Goal: Task Accomplishment & Management: Manage account settings

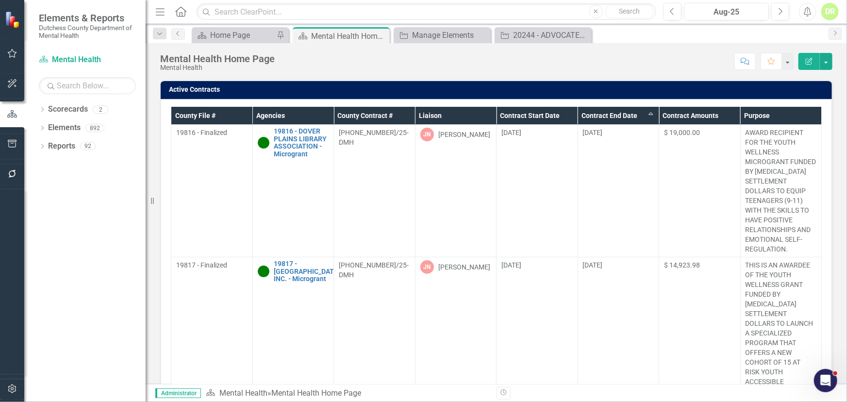
scroll to position [264, 0]
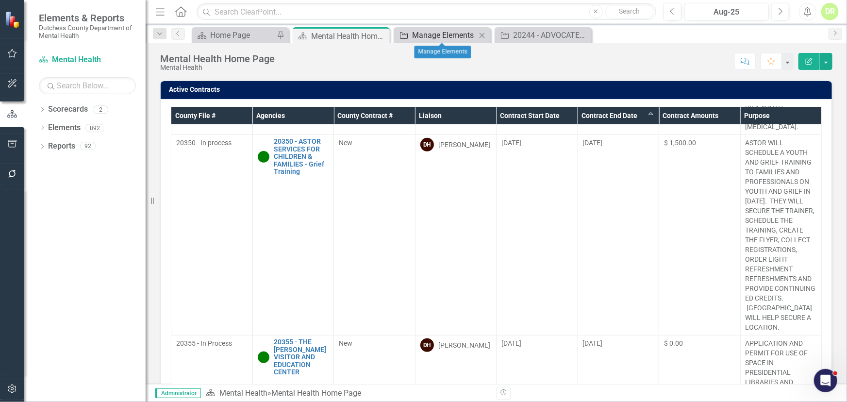
click at [445, 34] on div "Manage Elements" at bounding box center [444, 35] width 64 height 12
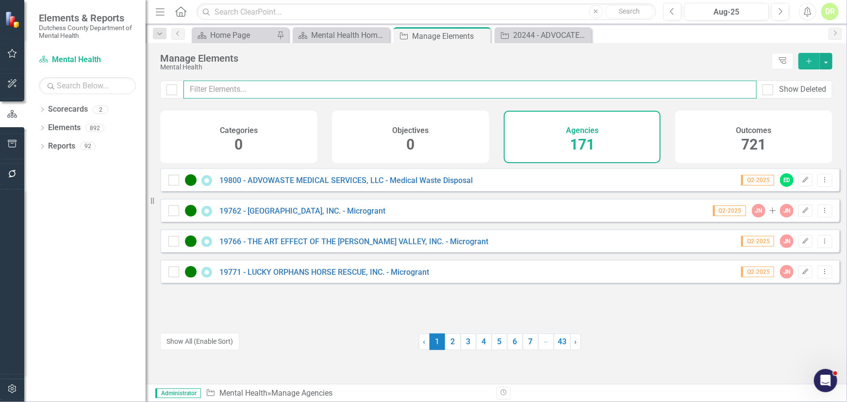
click at [342, 84] on input "text" at bounding box center [469, 90] width 573 height 18
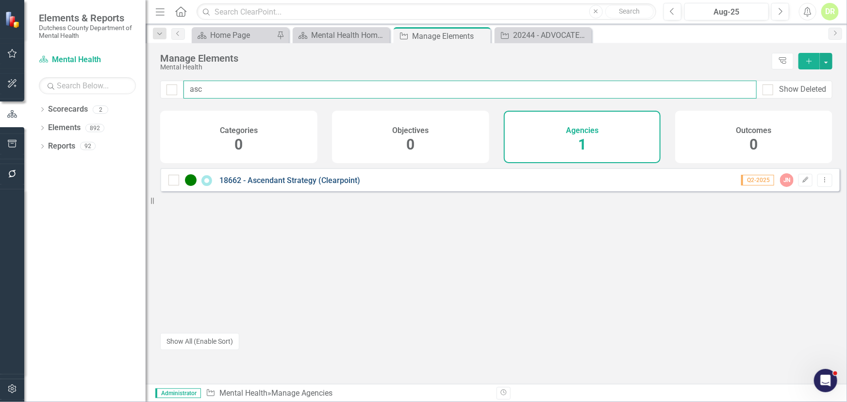
type input "asc"
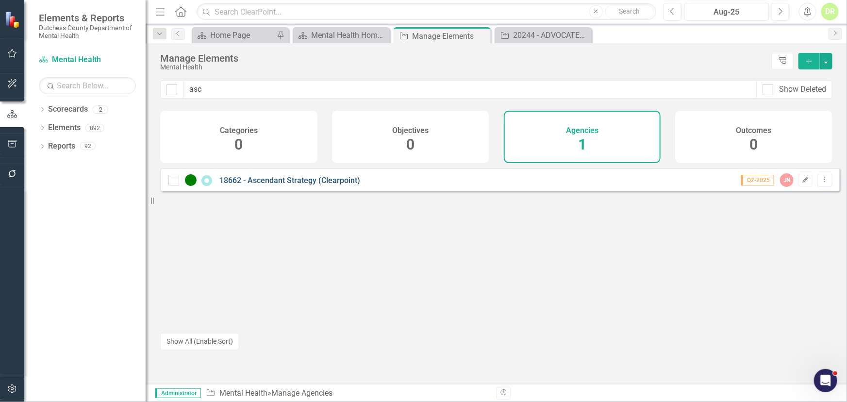
click at [280, 184] on link "18662 - Ascendant Strategy (Clearpoint)" at bounding box center [289, 180] width 141 height 9
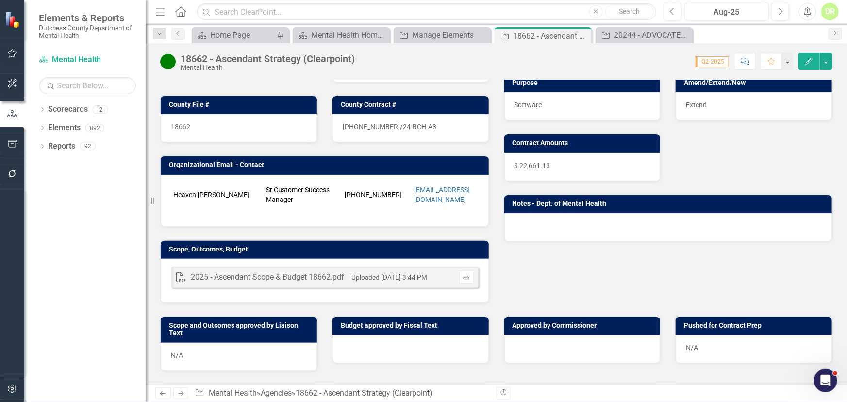
scroll to position [176, 0]
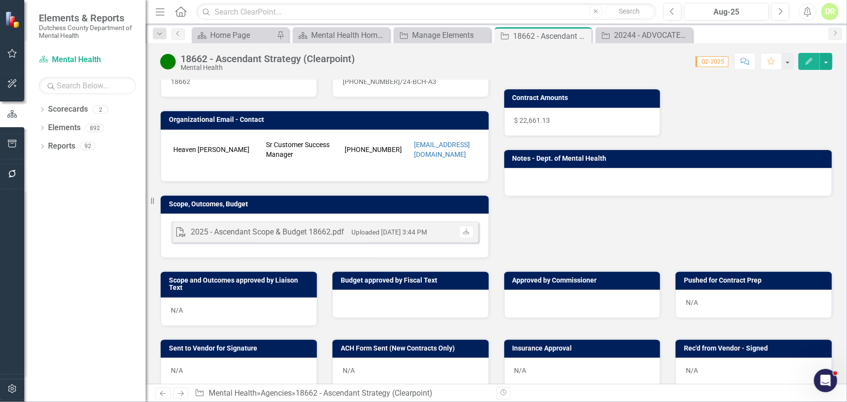
click at [340, 165] on p at bounding box center [325, 167] width 308 height 10
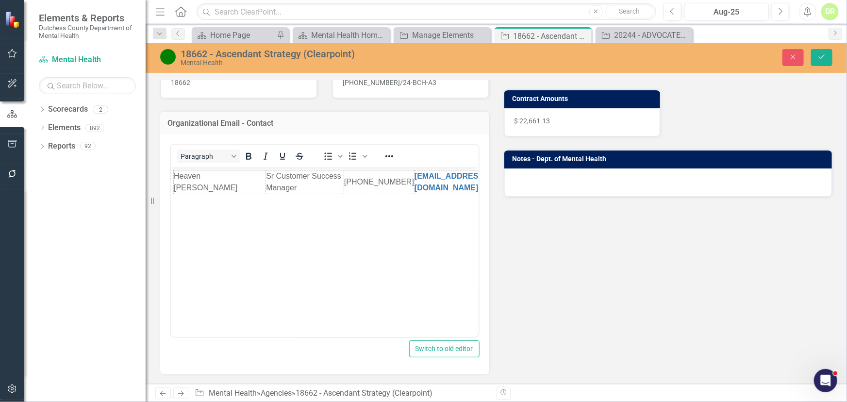
scroll to position [0, 0]
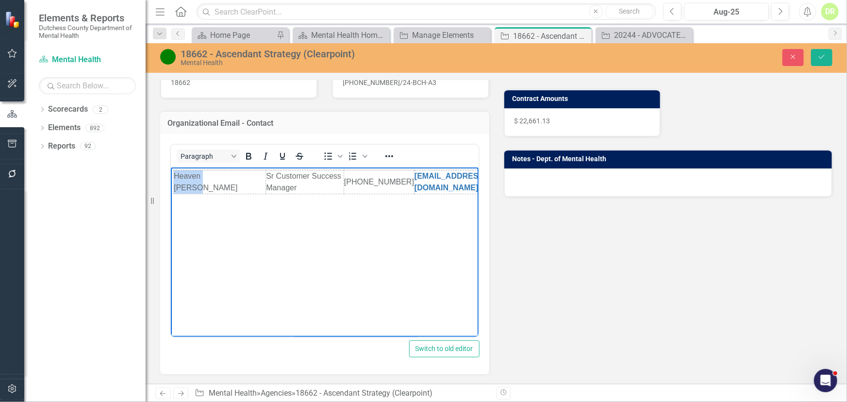
drag, startPoint x: 226, startPoint y: 182, endPoint x: 156, endPoint y: 177, distance: 70.0
click at [170, 177] on html "Heaven Schott Sr Customer Success Manager 866-568-0590 hschott@clearpointstrate…" at bounding box center [324, 240] width 308 height 146
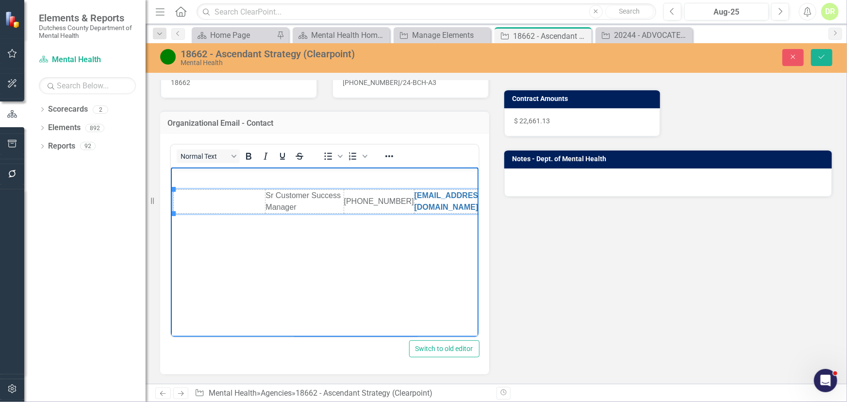
click at [194, 195] on td "Rich Text Area. Press ALT-0 for help." at bounding box center [219, 202] width 92 height 24
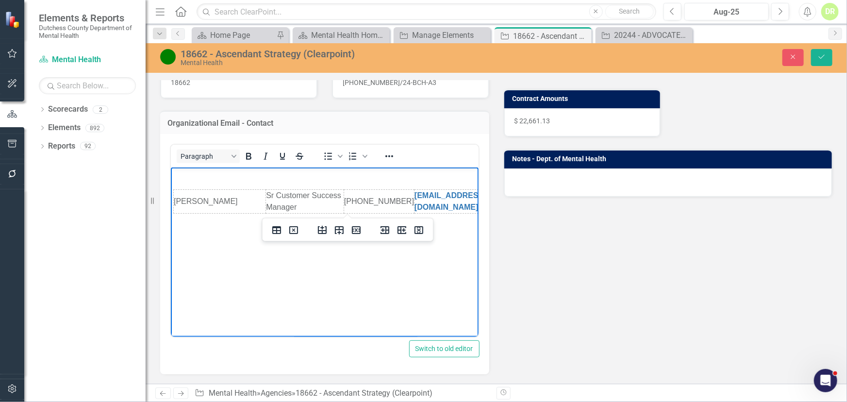
click at [170, 167] on div "<table border="0" width="718" cellspacing="0" cellpadding="0"> <colgroup> <col …" at bounding box center [324, 254] width 329 height 240
click at [188, 176] on p "Rich Text Area. Press ALT-0 for help." at bounding box center [324, 176] width 303 height 12
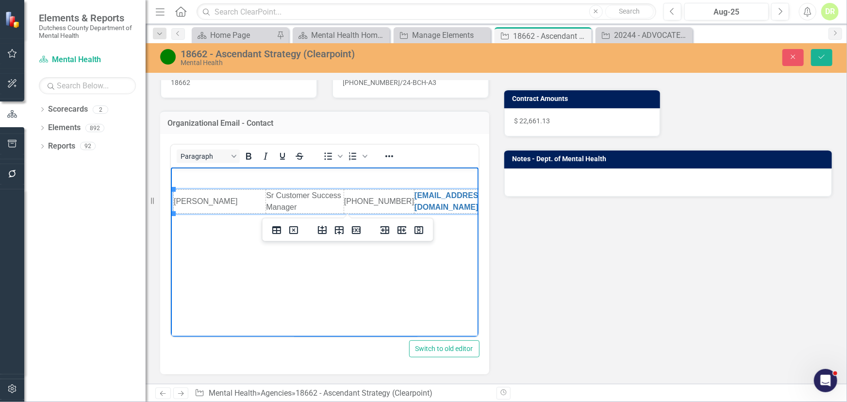
click at [268, 195] on td "Sr Customer Success Manager" at bounding box center [304, 202] width 78 height 24
drag, startPoint x: 291, startPoint y: 205, endPoint x: 323, endPoint y: 207, distance: 31.6
click at [323, 207] on td "VP of Customer Success Manager" at bounding box center [304, 202] width 78 height 24
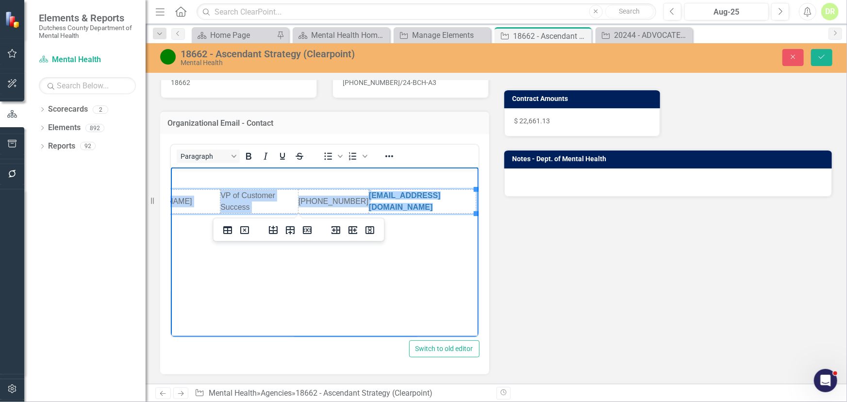
drag, startPoint x: 402, startPoint y: 201, endPoint x: 668, endPoint y: 347, distance: 303.6
click at [432, 187] on html "Joseph Lucco﻿ VP of Customer Success 866-568-0590 ﻿hschott@clearpointstrategy.c…" at bounding box center [279, 240] width 308 height 146
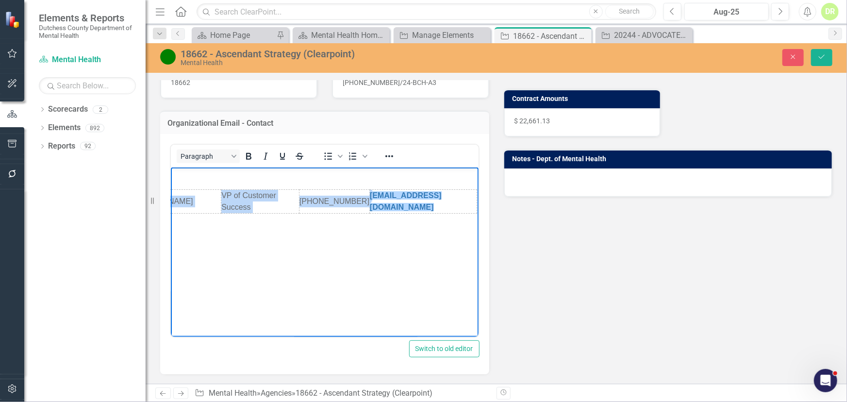
scroll to position [0, 46]
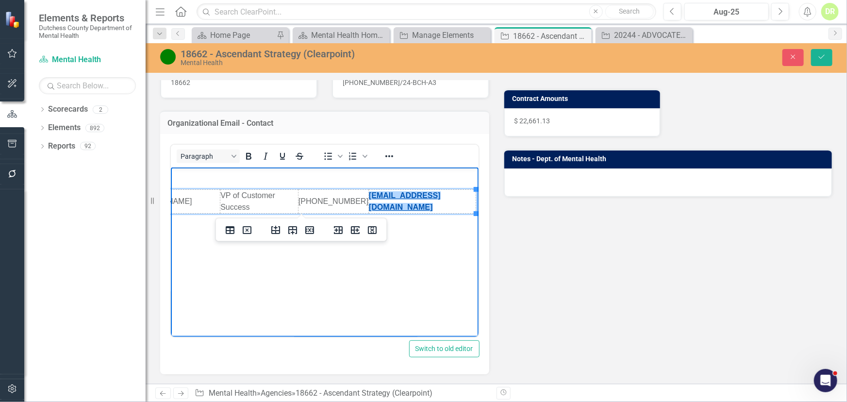
click at [383, 200] on link "﻿hschott@clearpointstrategy.com" at bounding box center [404, 201] width 72 height 20
drag, startPoint x: 383, startPoint y: 200, endPoint x: 357, endPoint y: 198, distance: 25.8
click at [354, 198] on html "Joseph Lucco﻿ VP of Customer Success 866-568-0590 hschott@clearpointstrategy.com" at bounding box center [279, 240] width 308 height 146
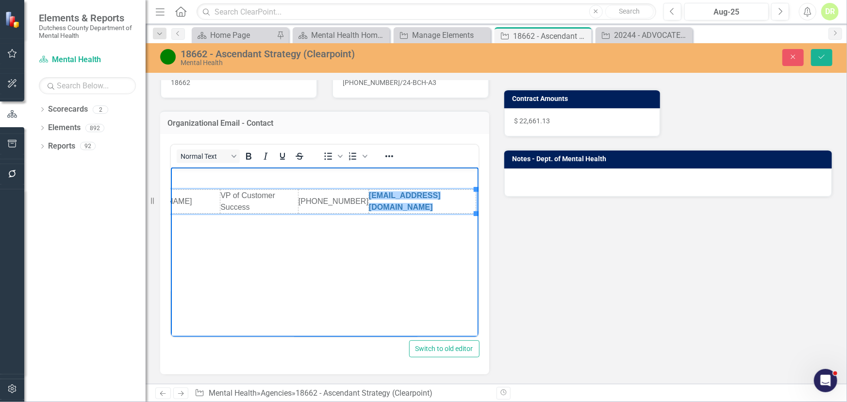
drag, startPoint x: 395, startPoint y: 286, endPoint x: 397, endPoint y: 293, distance: 6.8
click at [396, 290] on body "Joseph Lucco﻿ VP of Customer Success 866-568-0590 jlucco@clearpointstrategy.com" at bounding box center [279, 240] width 308 height 146
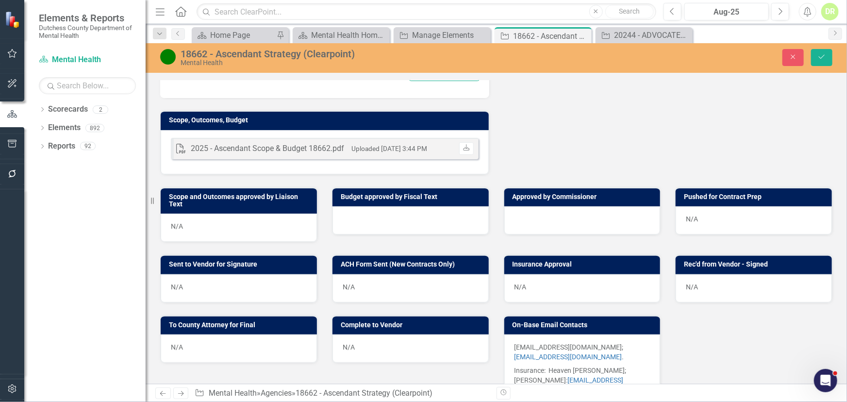
scroll to position [529, 0]
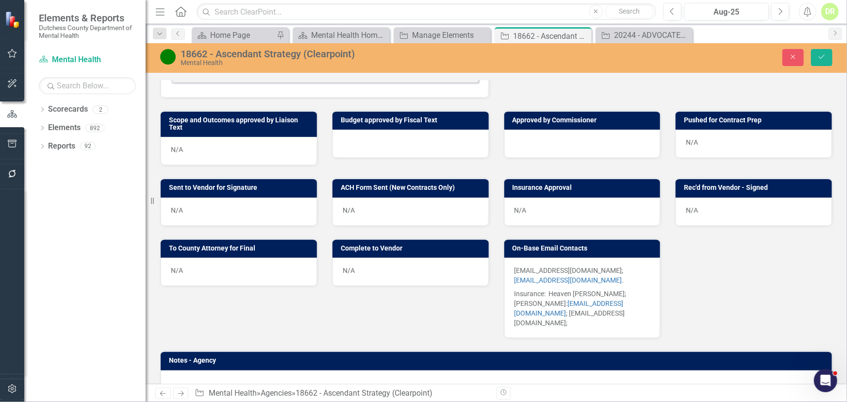
click at [524, 268] on p "HSCHOTT@CLEARPOINTSTRATEGY.COM; PJESSEE@CLEARPOINTSTRATEGY.COM ." at bounding box center [582, 275] width 136 height 21
click at [514, 269] on p "HSCHOTT@CLEARPOINTSTRATEGY.COM; PJESSEE@CLEARPOINTSTRATEGY.COM ." at bounding box center [582, 275] width 136 height 21
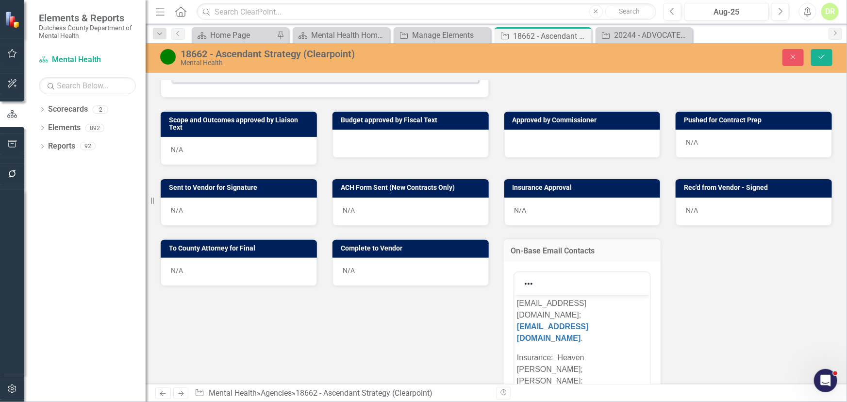
scroll to position [0, 0]
drag, startPoint x: 516, startPoint y: 303, endPoint x: 647, endPoint y: 313, distance: 130.9
click at [647, 313] on body "HSCHOTT@CLEARPOINTSTRATEGY.COM; PJESSEE@CLEARPOINTSTRATEGY.COM . Insurance: Hea…" at bounding box center [582, 369] width 136 height 148
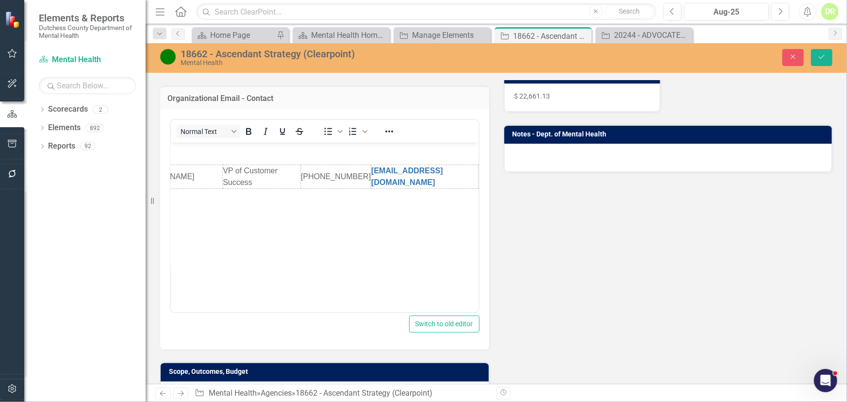
scroll to position [176, 0]
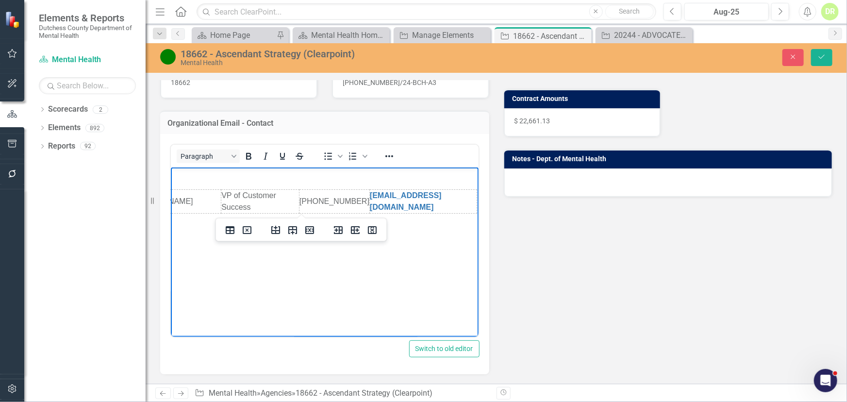
click at [189, 200] on td "Joseph Lucco﻿" at bounding box center [175, 202] width 92 height 24
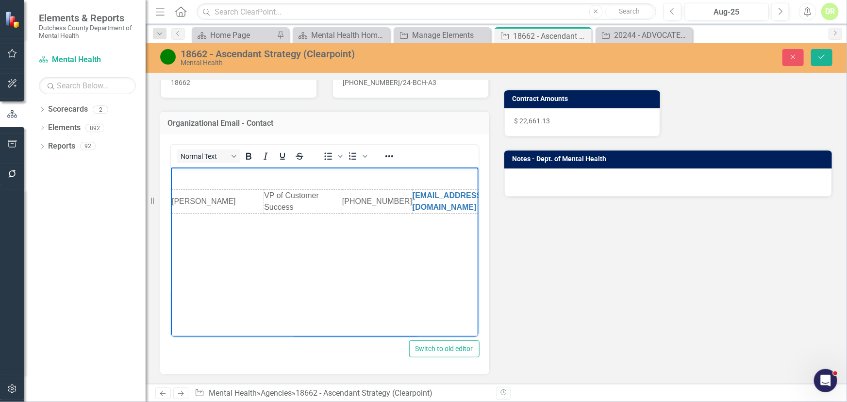
scroll to position [0, 46]
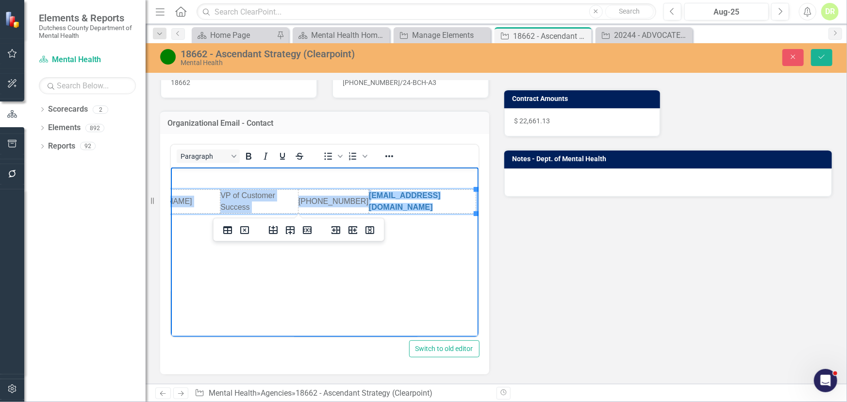
drag, startPoint x: 362, startPoint y: 202, endPoint x: 668, endPoint y: 363, distance: 346.2
click at [432, 197] on html "Joseph Lucco﻿ VP of Customer Success 866-568-0590 jlucco@clearpointstrategy.com" at bounding box center [279, 240] width 308 height 146
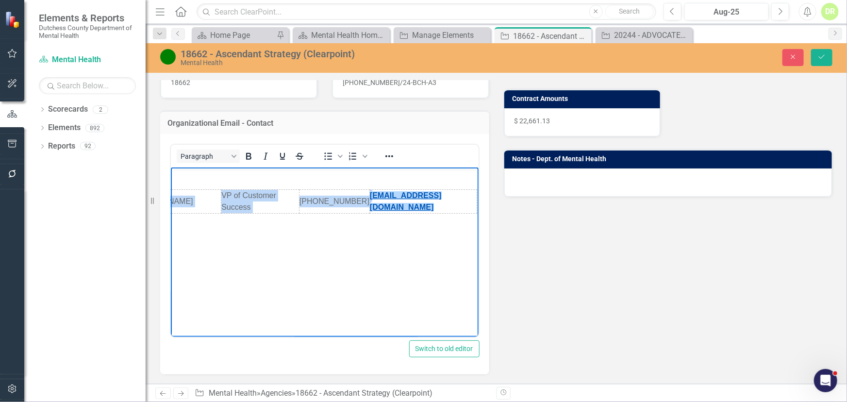
click at [441, 201] on link "jlucco@clearpointstrategy.com" at bounding box center [405, 201] width 72 height 20
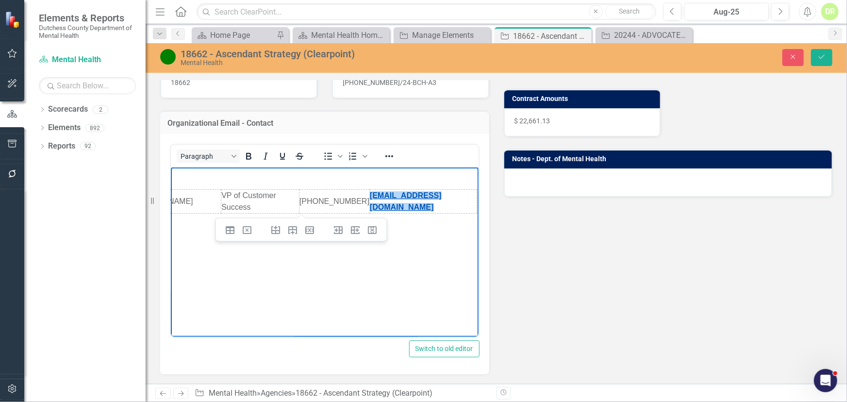
click at [441, 201] on link "jlucco@clearpointstrategy.com" at bounding box center [405, 201] width 72 height 20
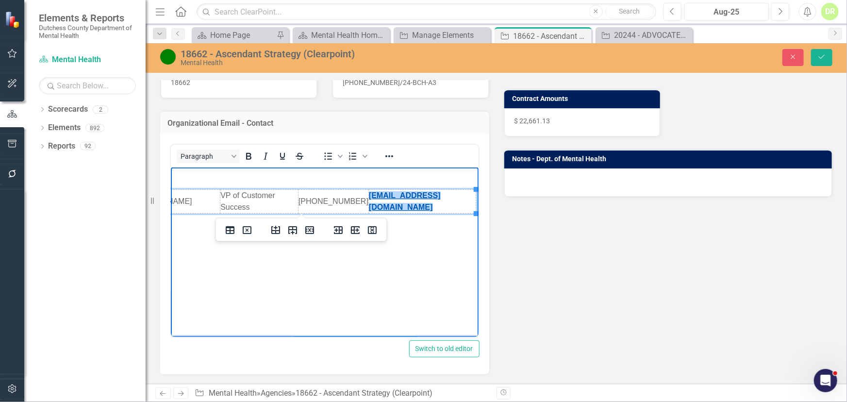
click at [440, 200] on link "jlucco@clearpointstrategy.com﻿" at bounding box center [404, 201] width 72 height 20
drag, startPoint x: 472, startPoint y: 202, endPoint x: 363, endPoint y: 206, distance: 108.8
click at [368, 206] on td "jlucco@clearpointstrategy.com﻿" at bounding box center [421, 202] width 107 height 24
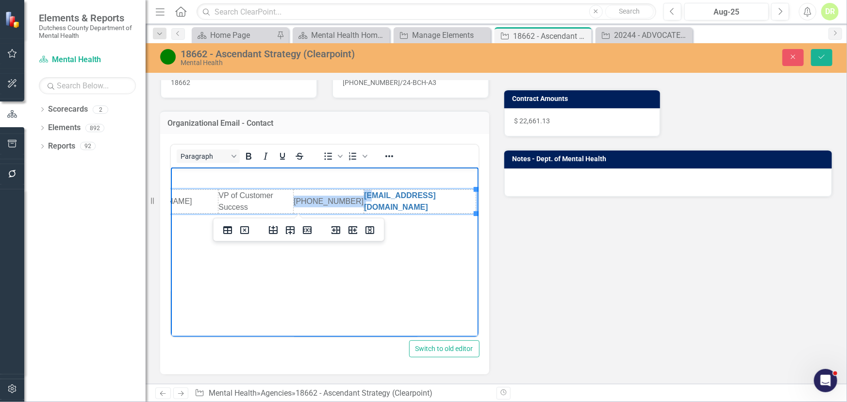
click at [363, 192] on td "jlucco@clearpointstrategy.com﻿" at bounding box center [419, 202] width 112 height 24
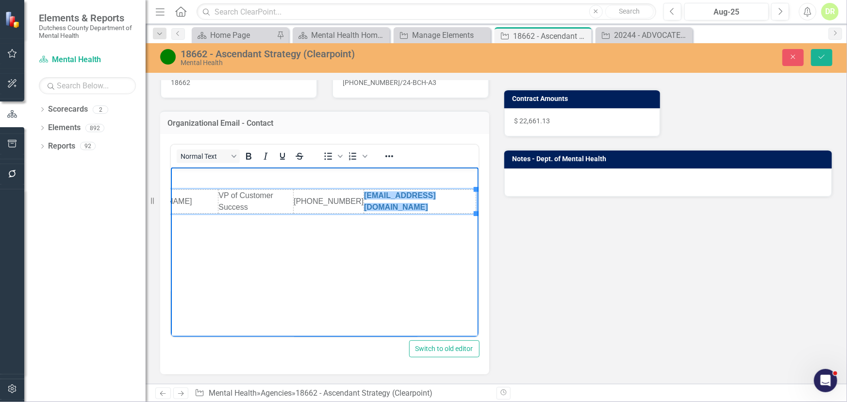
drag, startPoint x: 437, startPoint y: 242, endPoint x: 439, endPoint y: 234, distance: 7.9
click at [432, 242] on html "Joseph Lucco﻿ VP of Customer Success 866-568-0590 jlucco@clearpointstrategy.com" at bounding box center [279, 240] width 308 height 146
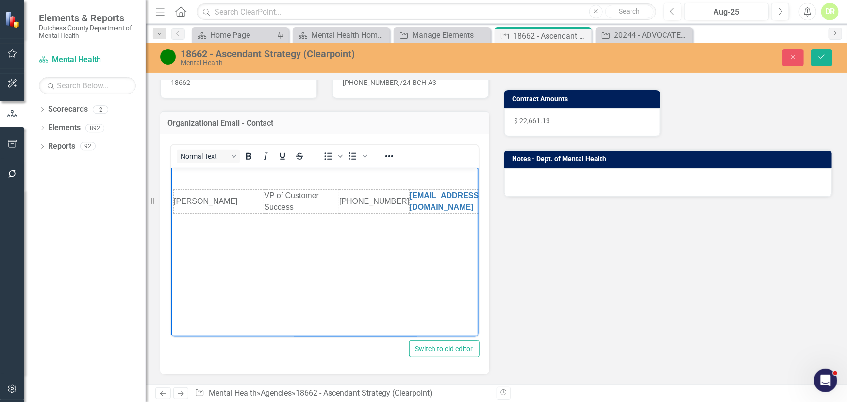
scroll to position [0, 46]
drag, startPoint x: 399, startPoint y: 331, endPoint x: 699, endPoint y: 479, distance: 334.0
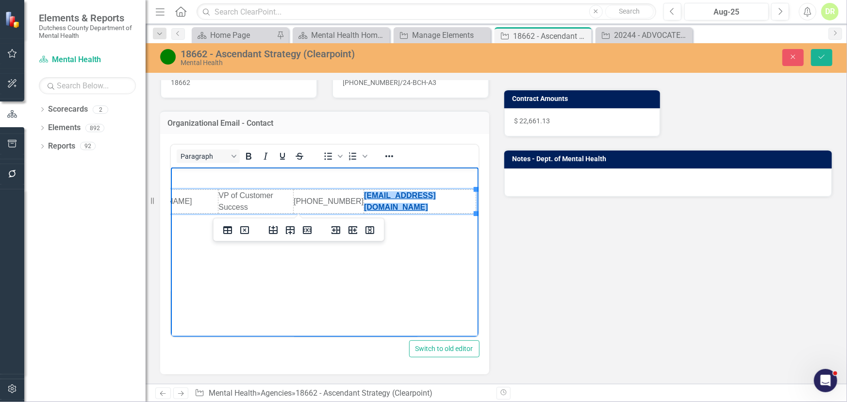
scroll to position [0, 49]
drag, startPoint x: 471, startPoint y: 203, endPoint x: 356, endPoint y: 207, distance: 115.1
click at [356, 207] on html "Joseph Lucco﻿ VP of Customer Success 866-568-0590 jlucco@clearpointstrategy.com﻿" at bounding box center [279, 240] width 308 height 146
copy link "jlucco@clearpointstrategy.com"
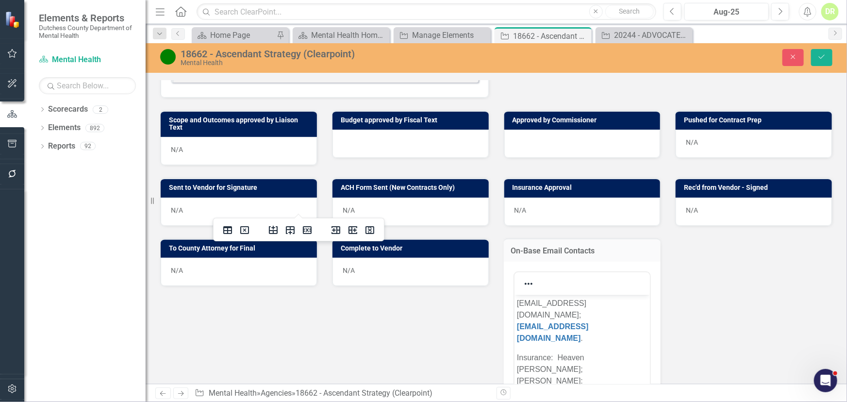
scroll to position [0, 46]
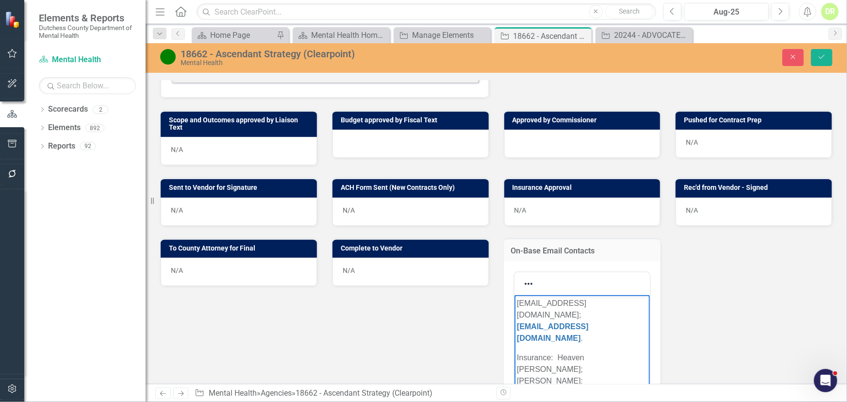
click at [560, 305] on p "HSCHOTT@CLEARPOINTSTRATEGY.COM; PJESSEE@CLEARPOINTSTRATEGY.COM ." at bounding box center [581, 320] width 131 height 47
click at [551, 314] on p "HSCHOTT@CLEARPOINTSTRATEGY.COM; PJESSEE@CLEARPOINTSTRATEGY.COM ." at bounding box center [581, 320] width 131 height 47
click at [531, 318] on p "HSCHOTT@CLEARPOINTSTRATEGY.COM; PJESSEE@CLEARPOINTSTRATEGY.COM ." at bounding box center [581, 320] width 131 height 47
click at [531, 317] on p "HSCHOTT@CLEARPOINTSTRATEGY.COM; PJESSEE@CLEARPOINTSTRATEGY.COM ." at bounding box center [581, 320] width 131 height 47
drag, startPoint x: 552, startPoint y: 313, endPoint x: 515, endPoint y: 291, distance: 43.4
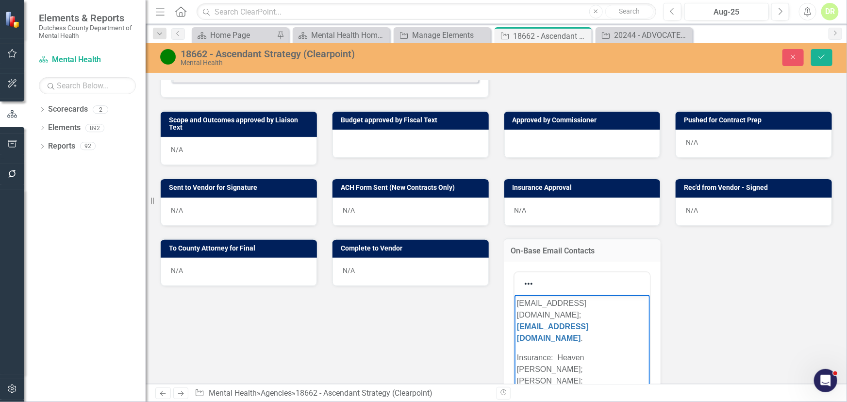
click at [515, 295] on html "HSCHOTT@CLEARPOINTSTRATEGY.COM; PJESSEE@CLEARPOINTSTRATEGY.COM . Insurance: Hea…" at bounding box center [582, 369] width 136 height 148
paste body "Rich Text Area. Press ALT-0 for help."
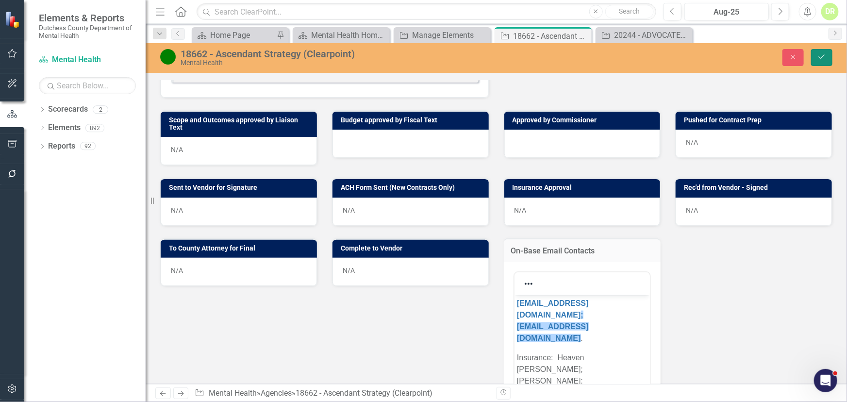
click at [822, 56] on icon "Save" at bounding box center [821, 56] width 9 height 7
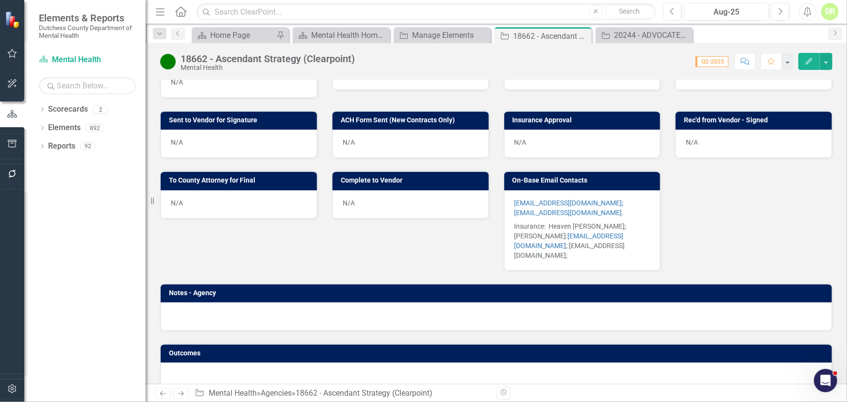
scroll to position [429, 0]
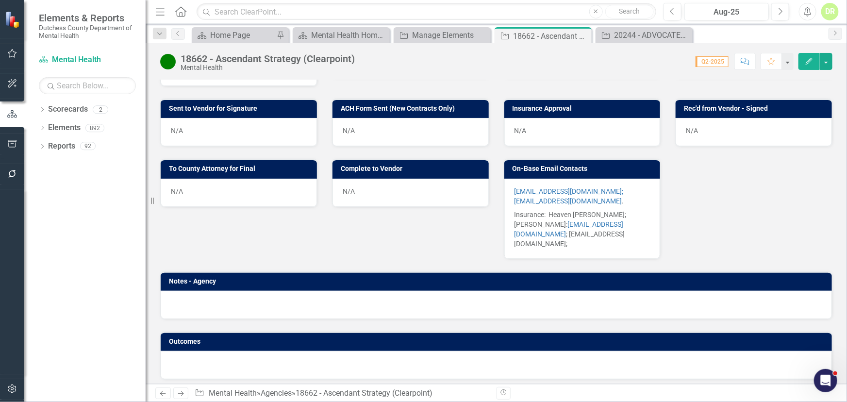
drag, startPoint x: 552, startPoint y: 237, endPoint x: 533, endPoint y: 237, distance: 18.4
click at [551, 237] on p "Insurance: Heaven Schott; Chelsea Sasser: csasser@clearpointstrategy.com ; HSCH…" at bounding box center [582, 228] width 136 height 41
click at [553, 235] on p "Insurance: Heaven Schott; Chelsea Sasser: csasser@clearpointstrategy.com ; HSCH…" at bounding box center [582, 228] width 136 height 41
click at [552, 237] on p "Insurance: Heaven Schott; Chelsea Sasser: csasser@clearpointstrategy.com ; HSCH…" at bounding box center [582, 228] width 136 height 41
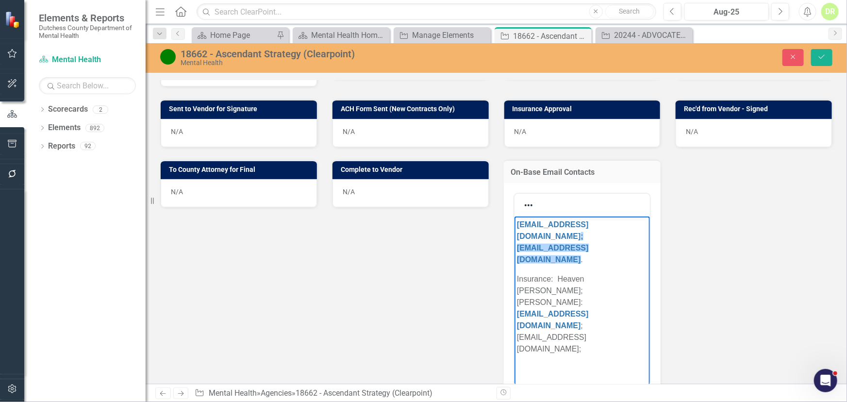
scroll to position [0, 0]
click at [555, 232] on link "; PJESSEE@CLEARPOINTSTRATEGY.COM" at bounding box center [552, 248] width 72 height 32
drag, startPoint x: 516, startPoint y: 299, endPoint x: 626, endPoint y: 313, distance: 110.6
click at [626, 313] on p "Insurance: Heaven Schott; Chelsea Sasser: csasser@clearpointstrategy.com ; HSCH…" at bounding box center [581, 314] width 131 height 82
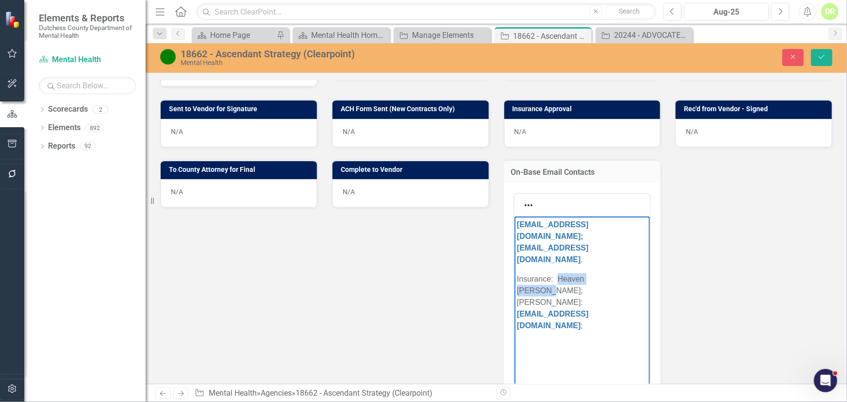
drag, startPoint x: 613, startPoint y: 265, endPoint x: 556, endPoint y: 267, distance: 57.3
click at [556, 273] on p "Insurance: Heaven Schott; Chelsea Sasser: csasser@clearpointstrategy.com ;" at bounding box center [581, 302] width 131 height 58
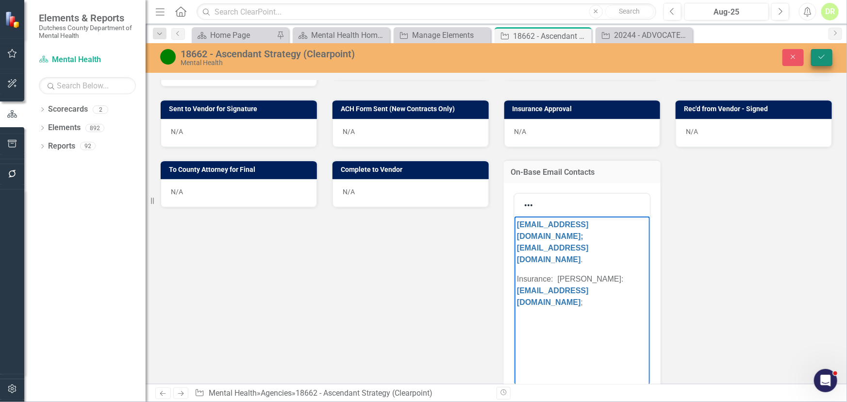
click at [824, 57] on icon "Save" at bounding box center [821, 56] width 9 height 7
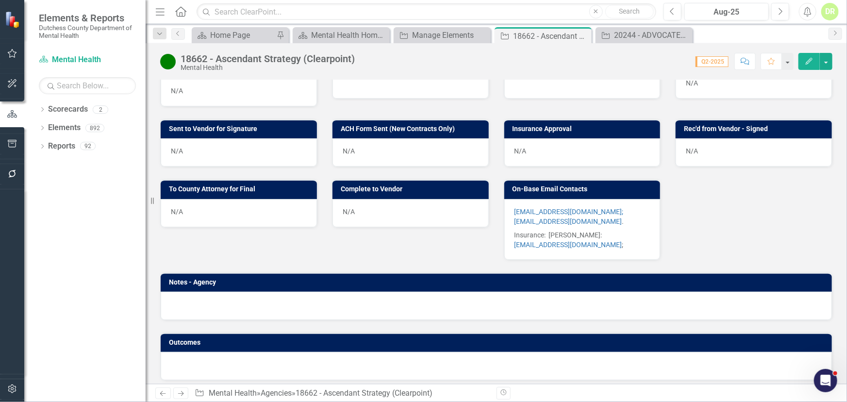
scroll to position [420, 0]
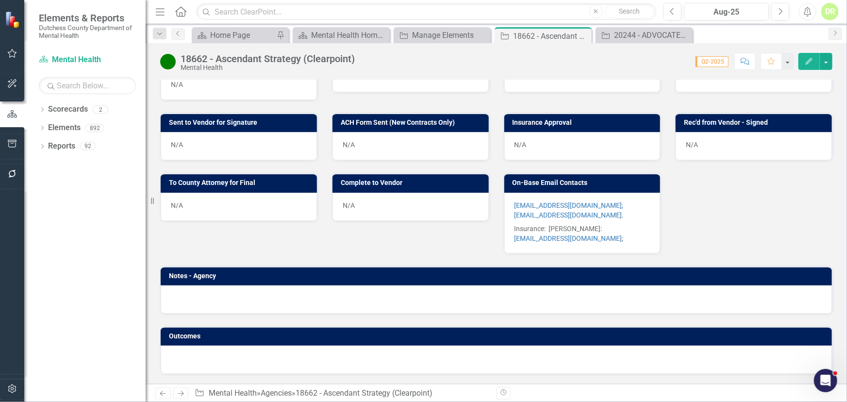
click at [831, 5] on div "DR" at bounding box center [829, 11] width 17 height 17
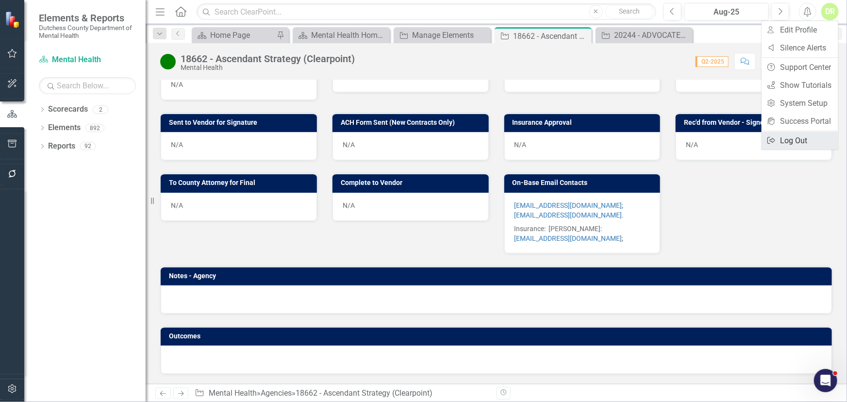
click at [808, 137] on link "Logout Log Out" at bounding box center [799, 141] width 77 height 18
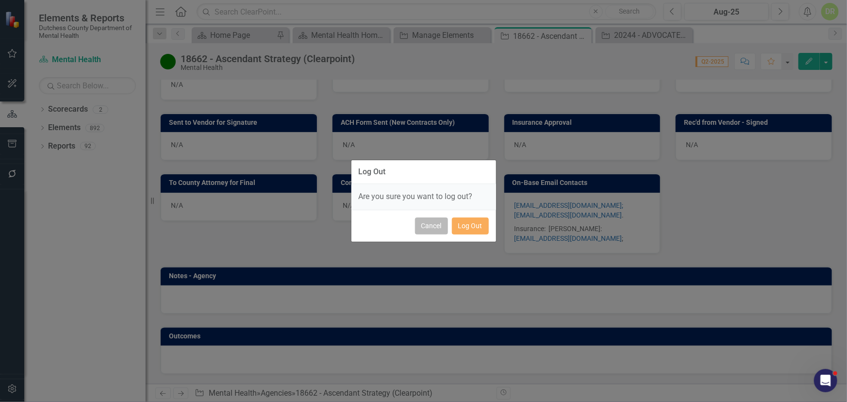
click at [430, 228] on button "Cancel" at bounding box center [431, 225] width 33 height 17
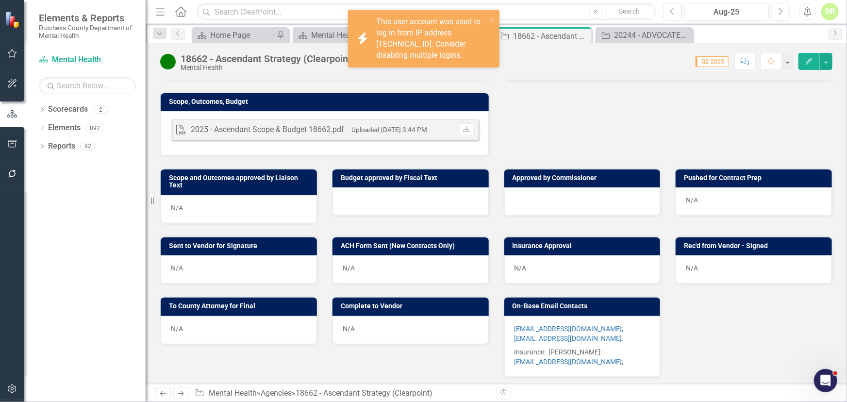
scroll to position [243, 0]
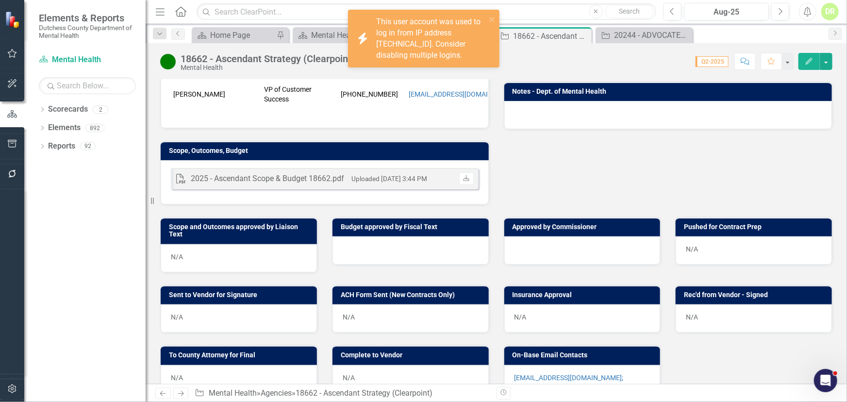
click at [325, 184] on div "2025 - Ascendant Scope & Budget 18662.pdf" at bounding box center [267, 178] width 153 height 11
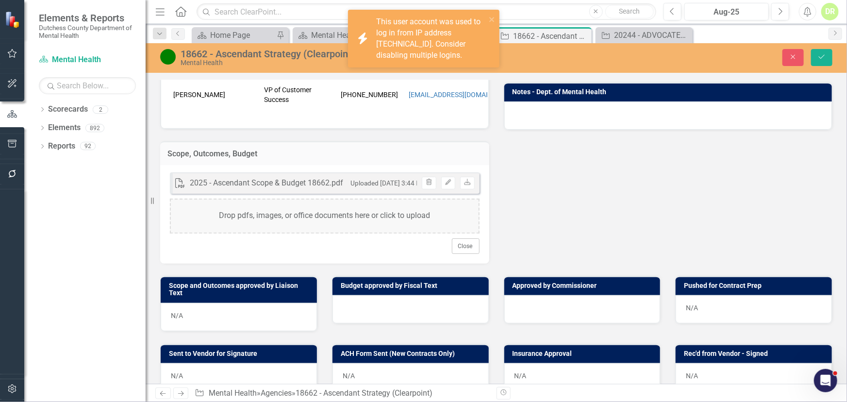
click at [699, 137] on div "Liaison JN Jean-Marie Niebuhr Internal Copy To JN Jean-Marie Niebuhr DS DMH-Fis…" at bounding box center [496, 76] width 687 height 375
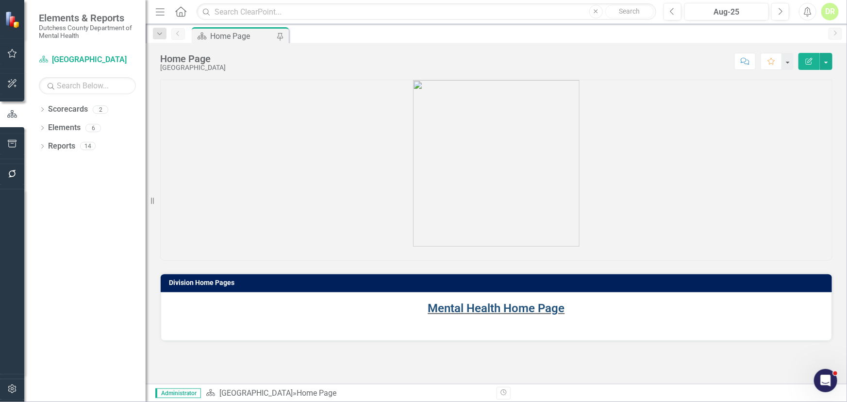
click at [487, 306] on link "Mental Health Home Page" at bounding box center [496, 308] width 137 height 14
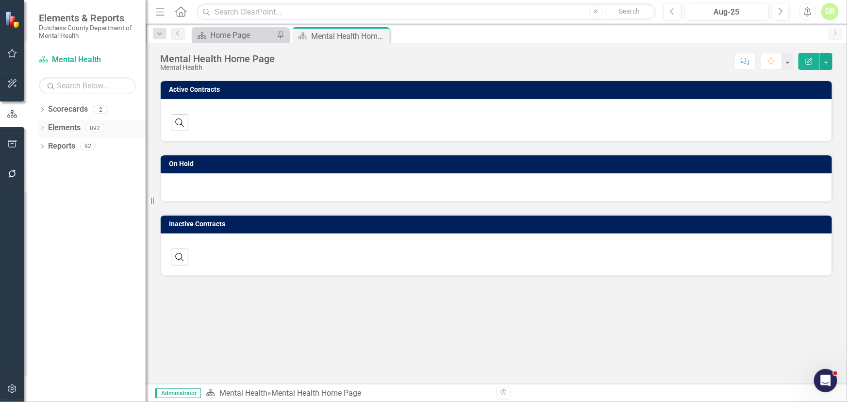
click at [68, 124] on link "Elements" at bounding box center [64, 127] width 33 height 11
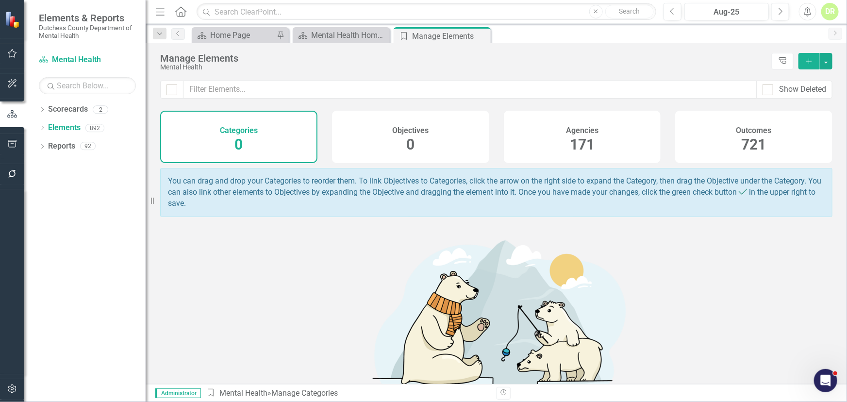
click at [585, 126] on h4 "Agencies" at bounding box center [582, 130] width 33 height 9
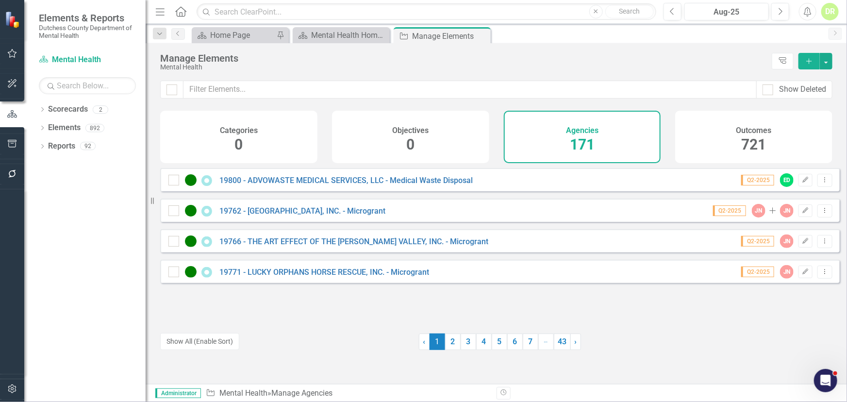
click at [826, 12] on div "DR" at bounding box center [829, 11] width 17 height 17
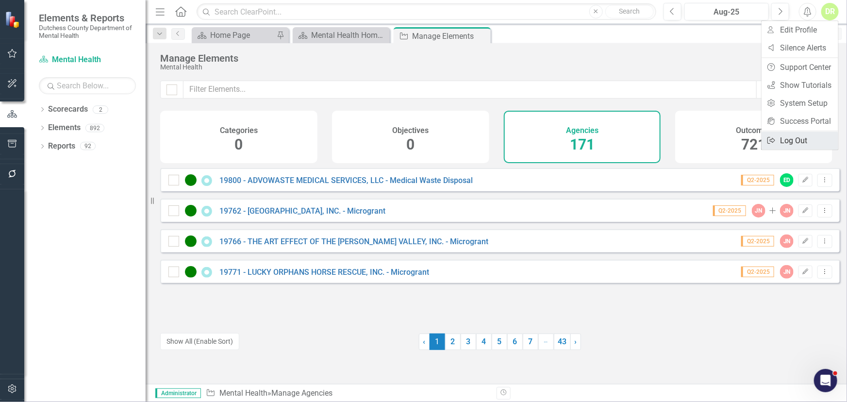
click at [790, 139] on link "Logout Log Out" at bounding box center [799, 141] width 77 height 18
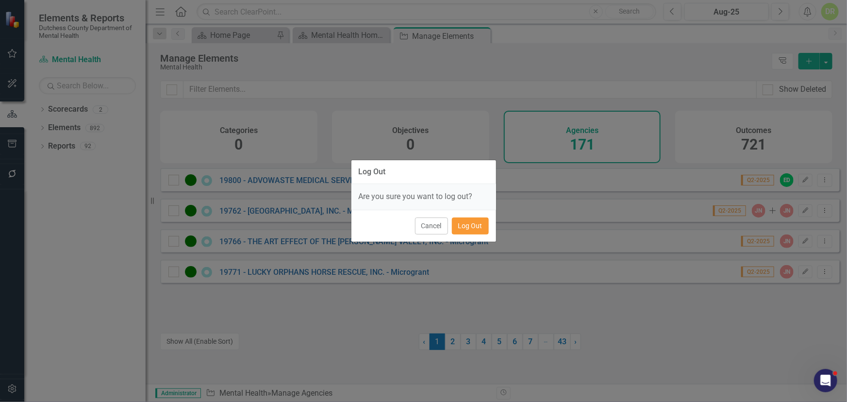
click at [464, 222] on button "Log Out" at bounding box center [470, 225] width 37 height 17
